Goal: Find specific page/section: Find specific page/section

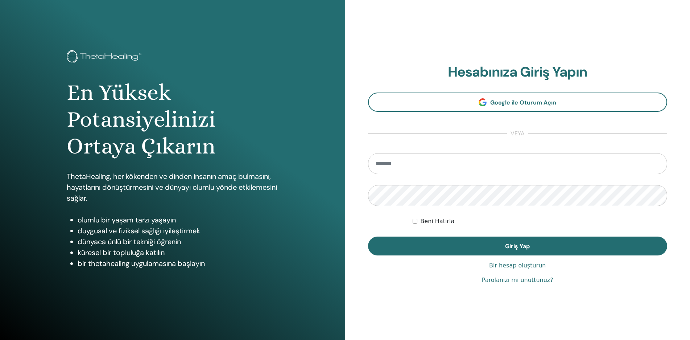
click at [431, 166] on input "email" at bounding box center [518, 163] width 300 height 21
type input "**********"
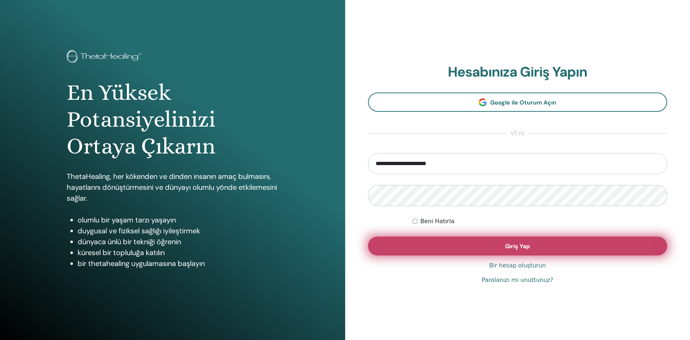
click at [504, 242] on button "Giriş Yap" at bounding box center [518, 245] width 300 height 19
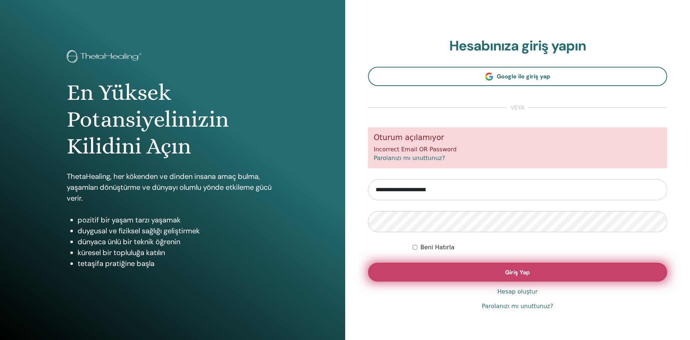
click at [554, 266] on button "Giriş Yap" at bounding box center [518, 272] width 300 height 19
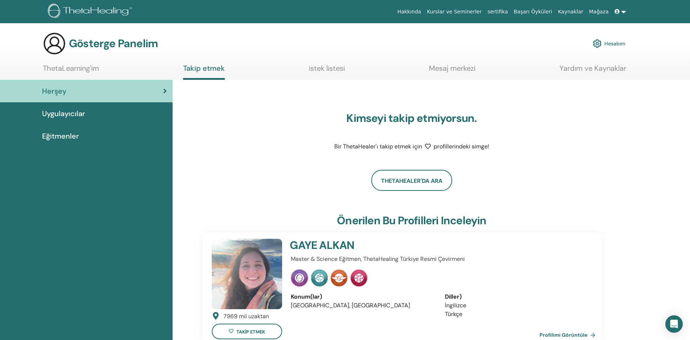
click at [82, 116] on font "Uygulayıcılar" at bounding box center [63, 113] width 43 height 9
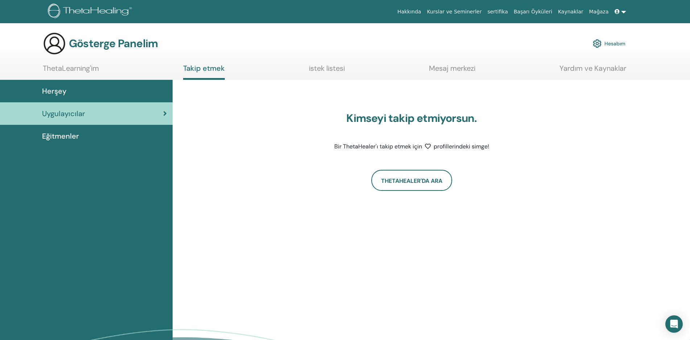
click at [66, 137] on font "Eğitmenler" at bounding box center [60, 135] width 37 height 9
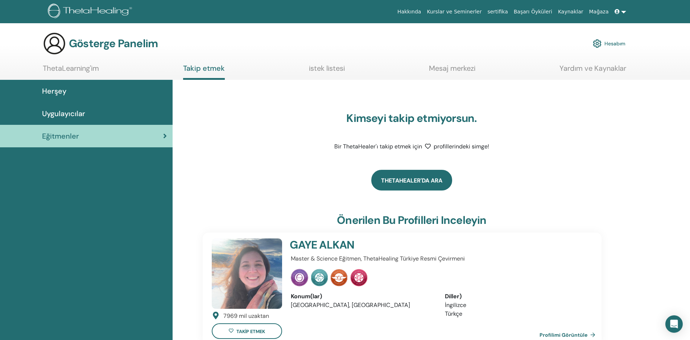
click at [417, 179] on link "ThetaHealer'da Ara" at bounding box center [411, 180] width 81 height 21
